Goal: Navigation & Orientation: Understand site structure

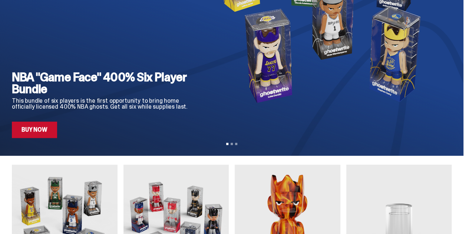
scroll to position [85, 0]
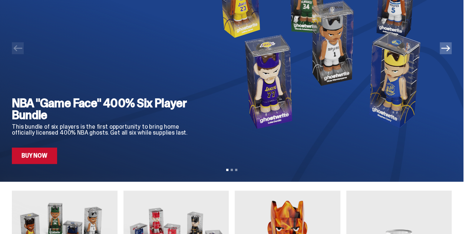
click at [235, 164] on div "View slide 1 View slide 2 View slide 3" at bounding box center [231, 170] width 13 height 12
click at [233, 169] on button "View slide 2" at bounding box center [232, 170] width 2 height 2
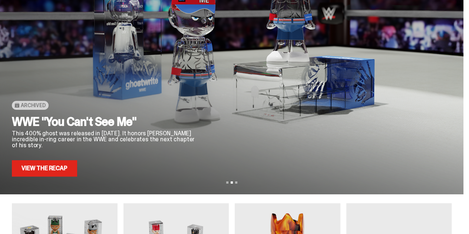
scroll to position [83, 0]
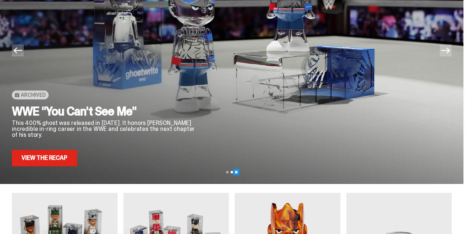
click at [237, 171] on button "View slide 3" at bounding box center [236, 172] width 2 height 2
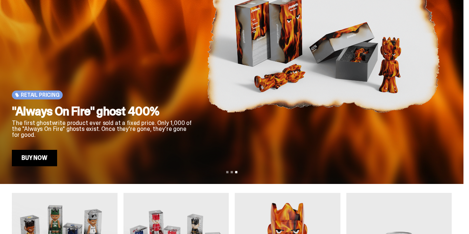
scroll to position [0, 0]
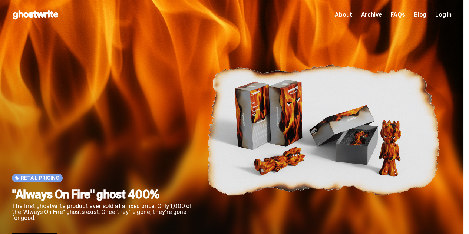
click at [343, 15] on span "About" at bounding box center [343, 15] width 17 height 6
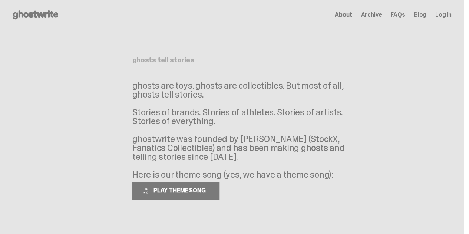
click at [346, 14] on span "About" at bounding box center [343, 15] width 17 height 6
click at [33, 15] on icon at bounding box center [35, 15] width 47 height 12
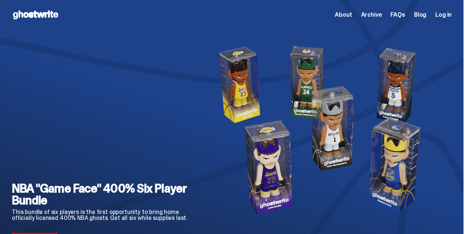
click at [396, 14] on span "FAQs" at bounding box center [398, 15] width 14 height 6
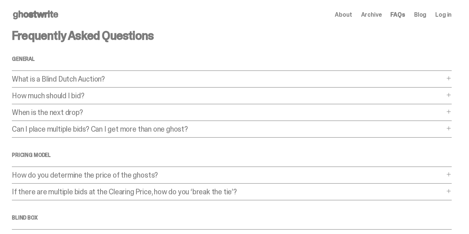
click at [450, 173] on span at bounding box center [449, 174] width 6 height 6
